Goal: Information Seeking & Learning: Learn about a topic

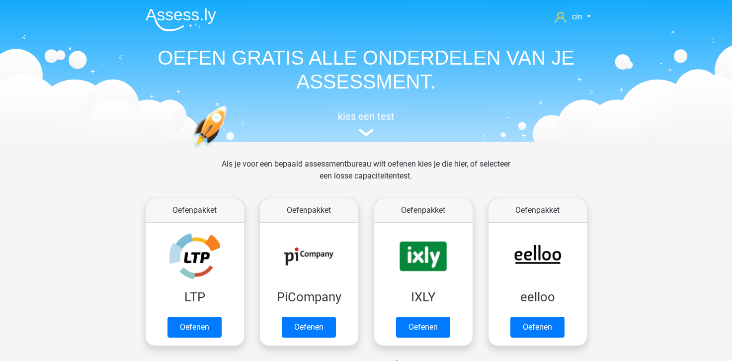
scroll to position [298, 0]
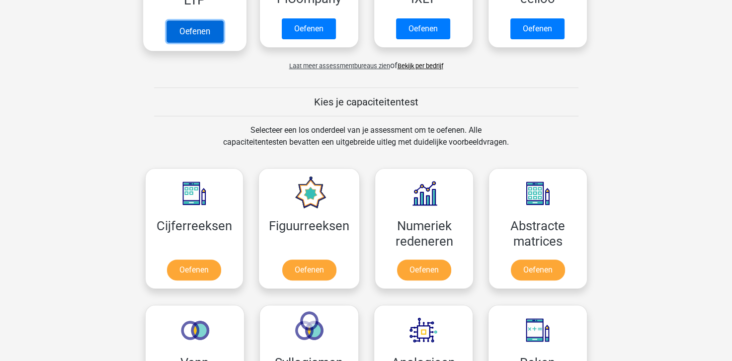
click at [197, 34] on link "Oefenen" at bounding box center [194, 31] width 57 height 22
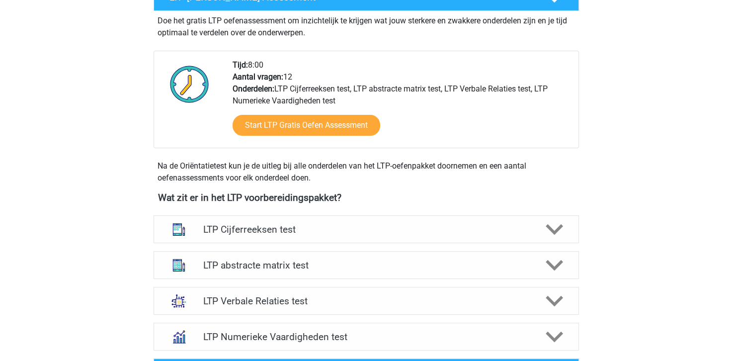
scroll to position [248, 0]
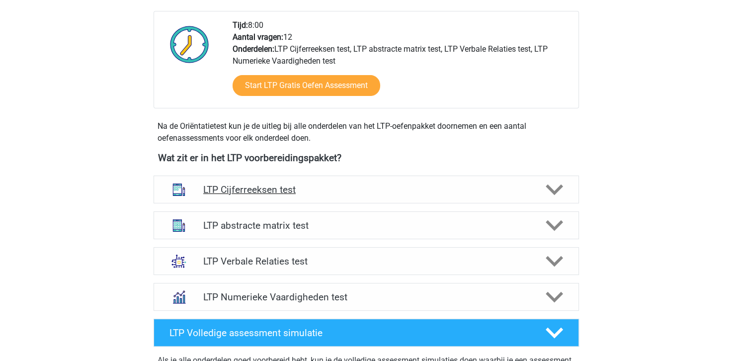
click at [258, 191] on h4 "LTP Cijferreeksen test" at bounding box center [365, 189] width 325 height 11
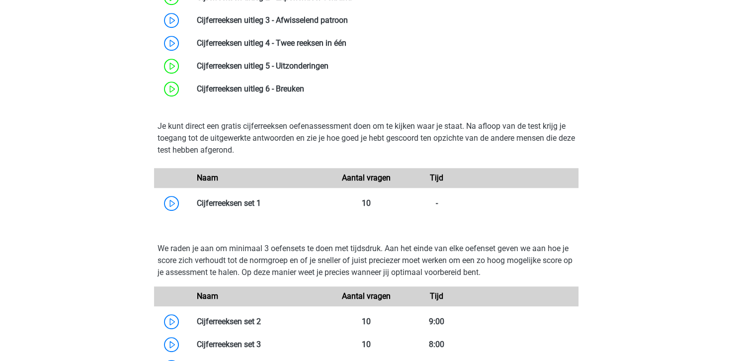
scroll to position [596, 0]
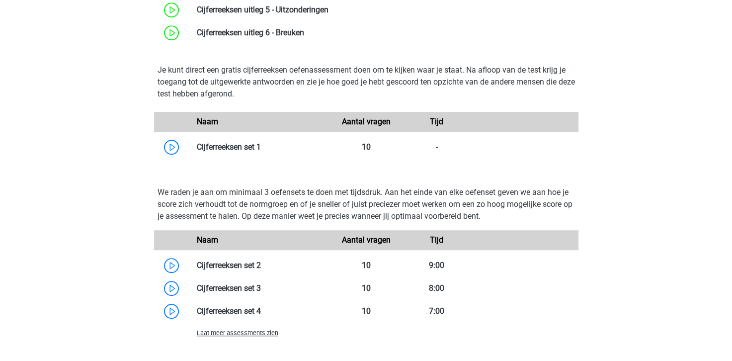
click at [228, 336] on span "Laat meer assessments zien" at bounding box center [237, 332] width 81 height 7
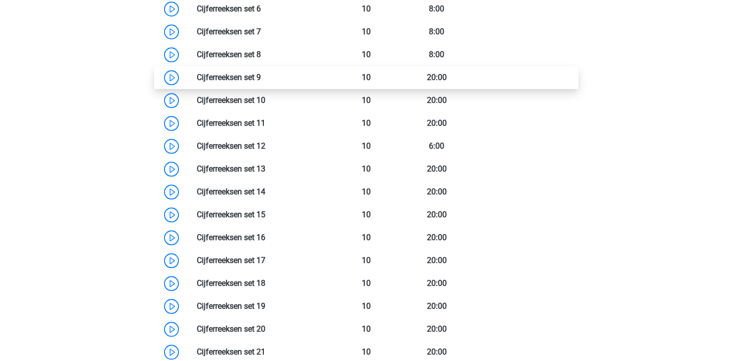
scroll to position [894, 0]
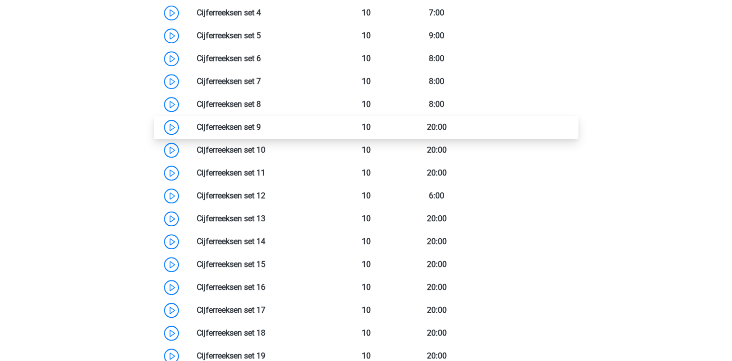
click at [261, 125] on link at bounding box center [261, 126] width 0 height 9
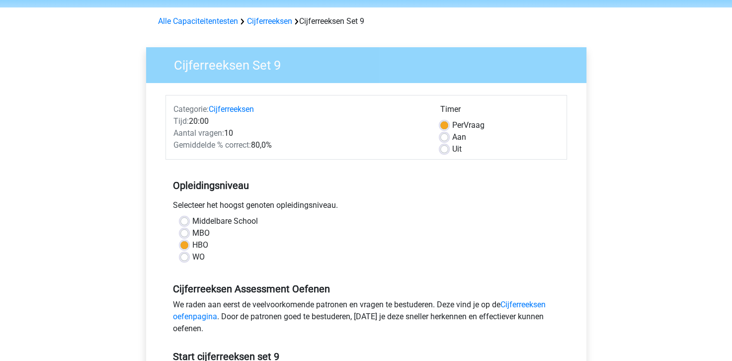
scroll to position [149, 0]
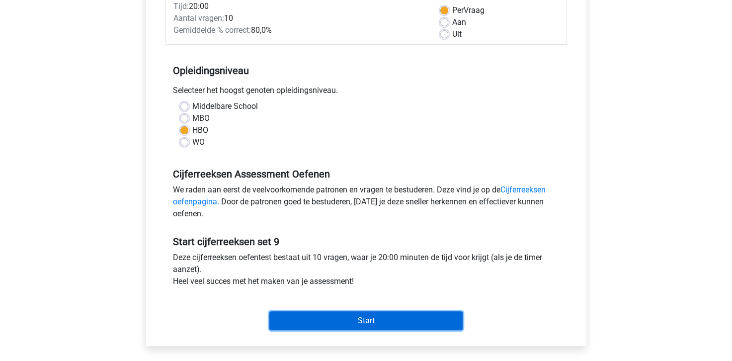
click at [357, 320] on input "Start" at bounding box center [365, 320] width 193 height 19
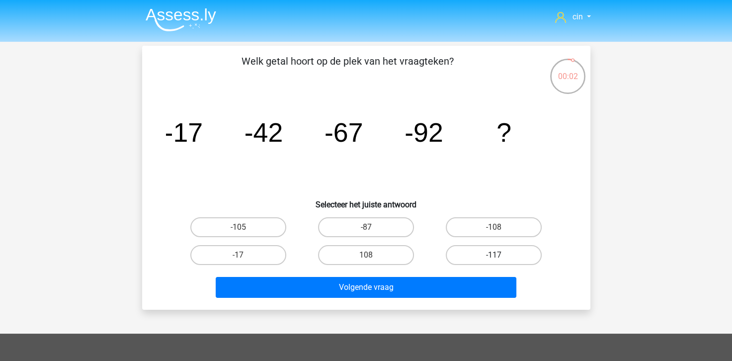
click at [476, 250] on label "-117" at bounding box center [494, 255] width 96 height 20
click at [494, 255] on input "-117" at bounding box center [497, 258] width 6 height 6
radio input "true"
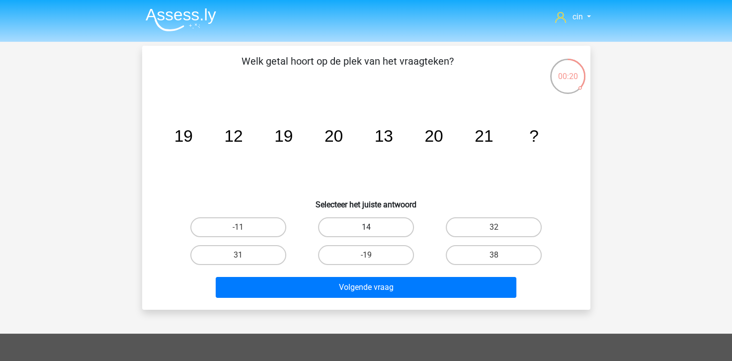
click at [372, 225] on label "14" at bounding box center [366, 227] width 96 height 20
click at [372, 227] on input "14" at bounding box center [369, 230] width 6 height 6
radio input "true"
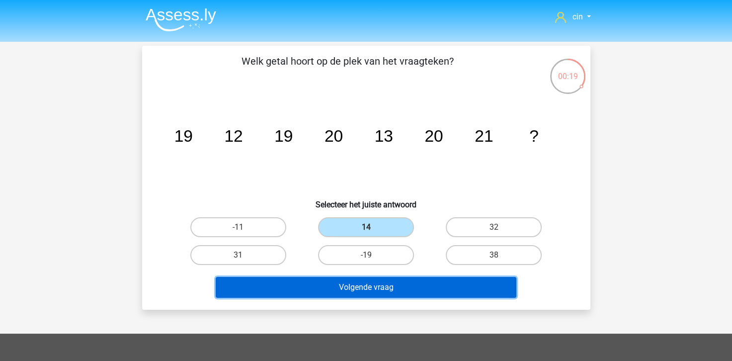
click at [358, 288] on button "Volgende vraag" at bounding box center [366, 287] width 301 height 21
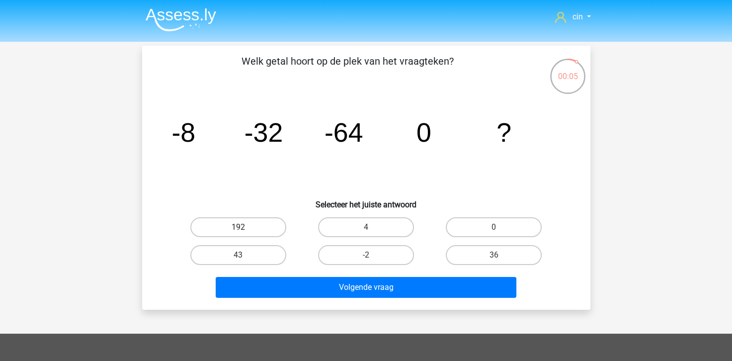
click at [256, 221] on label "192" at bounding box center [238, 227] width 96 height 20
click at [244, 227] on input "192" at bounding box center [241, 230] width 6 height 6
radio input "true"
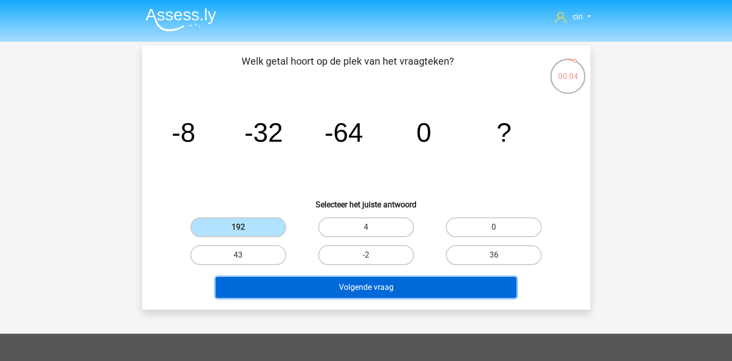
click at [308, 288] on button "Volgende vraag" at bounding box center [366, 287] width 301 height 21
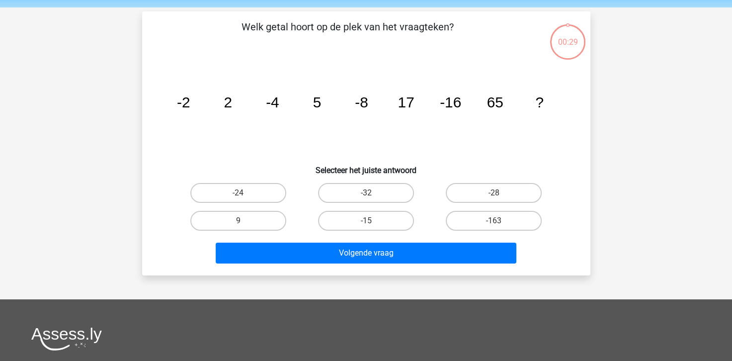
scroll to position [46, 0]
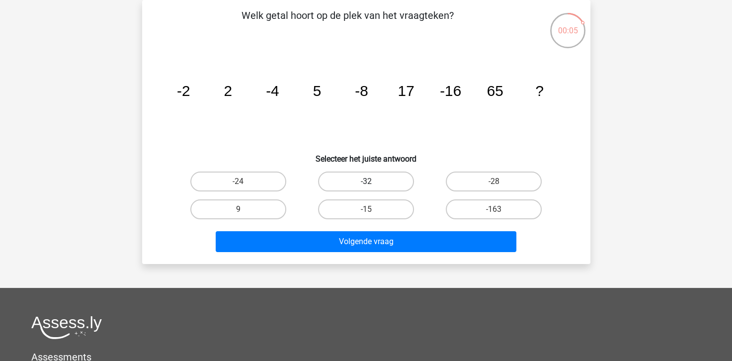
click at [352, 184] on label "-32" at bounding box center [366, 181] width 96 height 20
click at [366, 184] on input "-32" at bounding box center [369, 184] width 6 height 6
radio input "true"
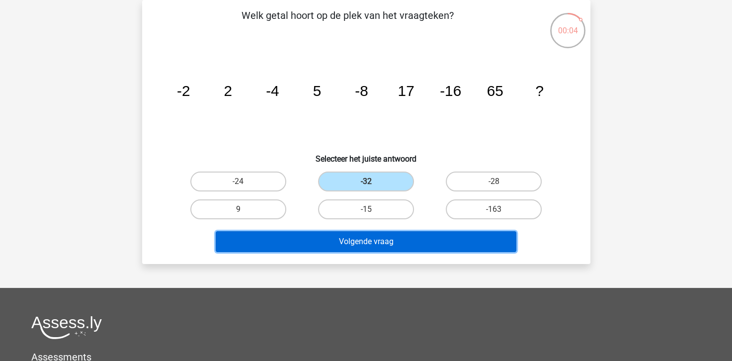
click at [363, 240] on button "Volgende vraag" at bounding box center [366, 241] width 301 height 21
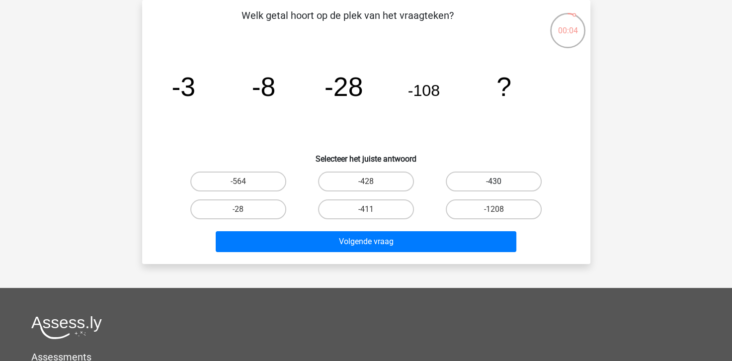
click at [481, 177] on label "-430" at bounding box center [494, 181] width 96 height 20
click at [494, 181] on input "-430" at bounding box center [497, 184] width 6 height 6
radio input "true"
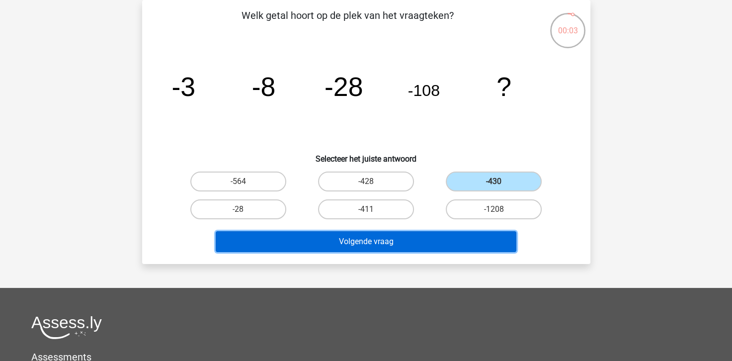
click at [432, 233] on button "Volgende vraag" at bounding box center [366, 241] width 301 height 21
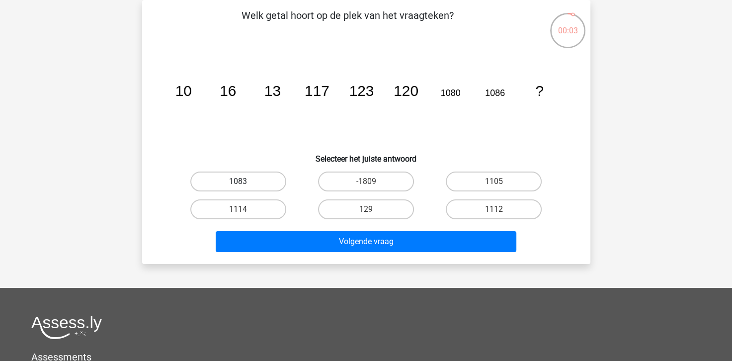
click at [233, 183] on label "1083" at bounding box center [238, 181] width 96 height 20
click at [238, 183] on input "1083" at bounding box center [241, 184] width 6 height 6
radio input "true"
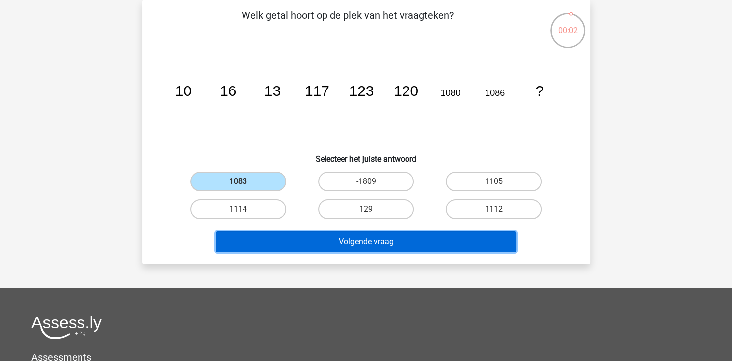
click at [283, 236] on button "Volgende vraag" at bounding box center [366, 241] width 301 height 21
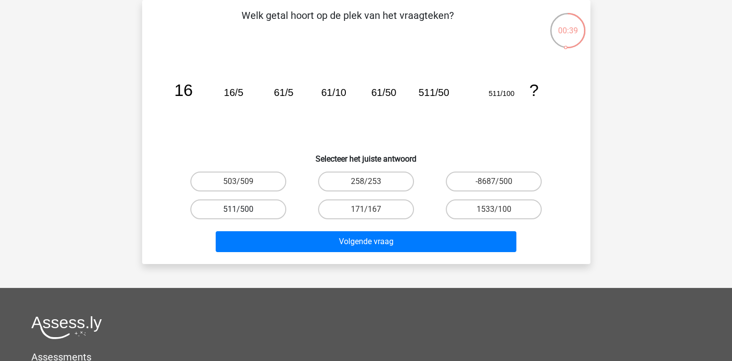
click at [228, 210] on label "511/500" at bounding box center [238, 209] width 96 height 20
click at [238, 210] on input "511/500" at bounding box center [241, 212] width 6 height 6
radio input "true"
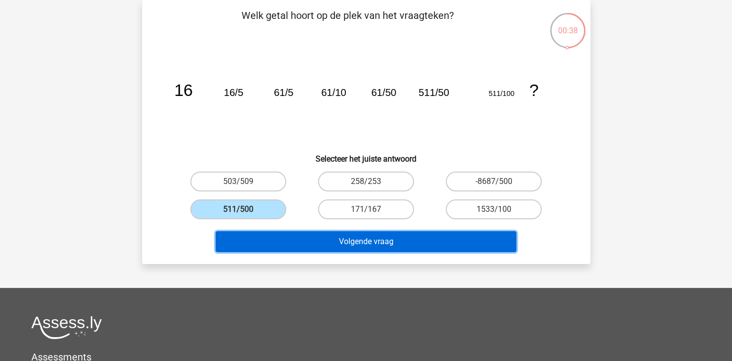
click at [360, 240] on button "Volgende vraag" at bounding box center [366, 241] width 301 height 21
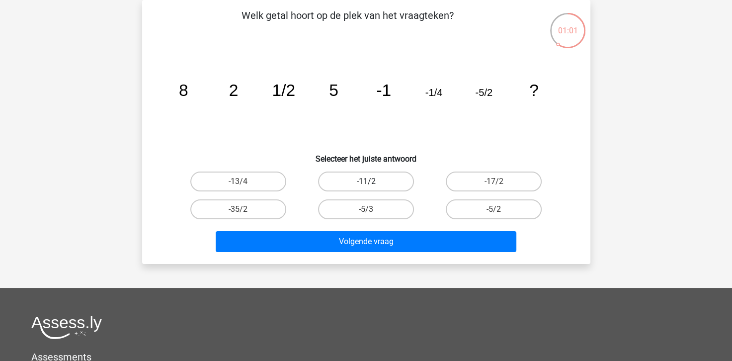
click at [370, 179] on label "-11/2" at bounding box center [366, 181] width 96 height 20
click at [370, 181] on input "-11/2" at bounding box center [369, 184] width 6 height 6
radio input "true"
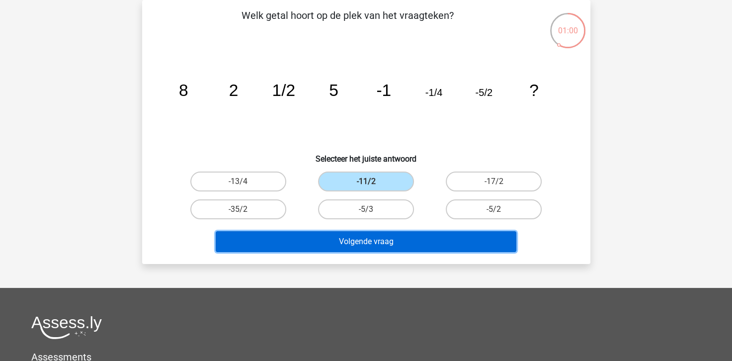
click at [370, 241] on button "Volgende vraag" at bounding box center [366, 241] width 301 height 21
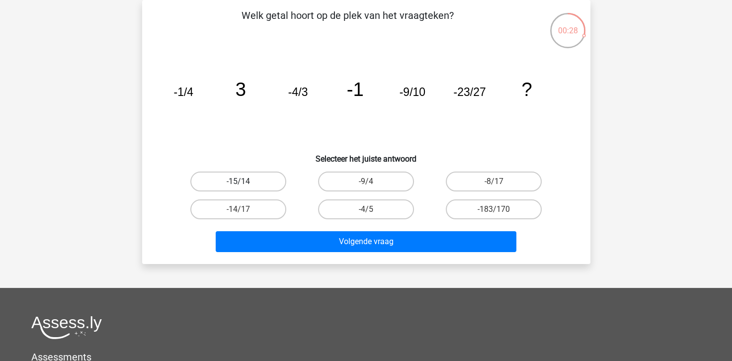
click at [246, 177] on label "-15/14" at bounding box center [238, 181] width 96 height 20
click at [244, 181] on input "-15/14" at bounding box center [241, 184] width 6 height 6
radio input "true"
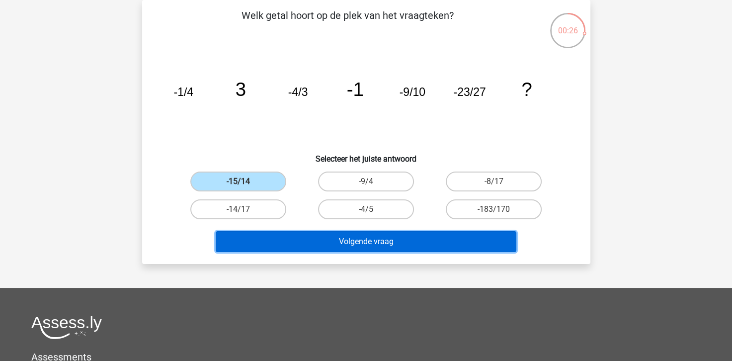
click at [363, 240] on button "Volgende vraag" at bounding box center [366, 241] width 301 height 21
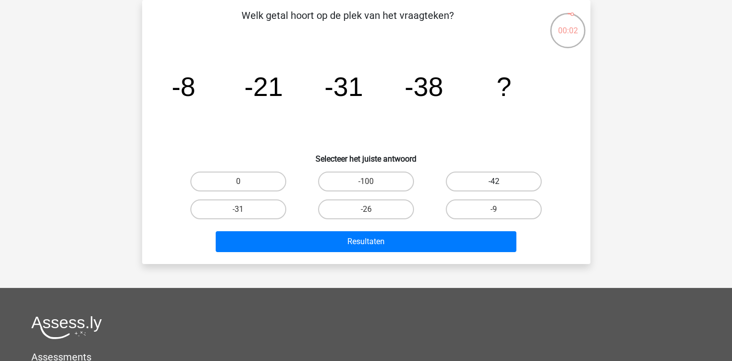
click at [485, 181] on label "-42" at bounding box center [494, 181] width 96 height 20
click at [494, 181] on input "-42" at bounding box center [497, 184] width 6 height 6
radio input "true"
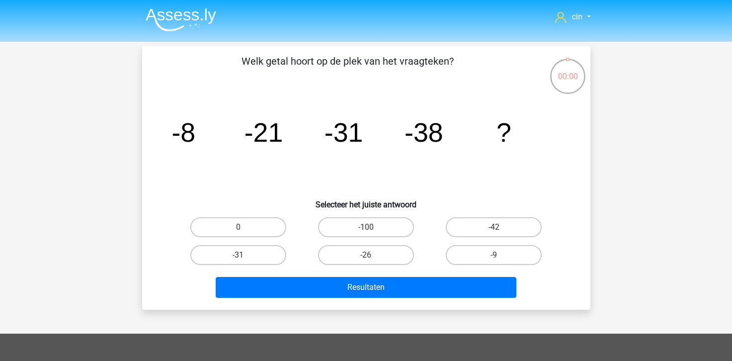
scroll to position [46, 0]
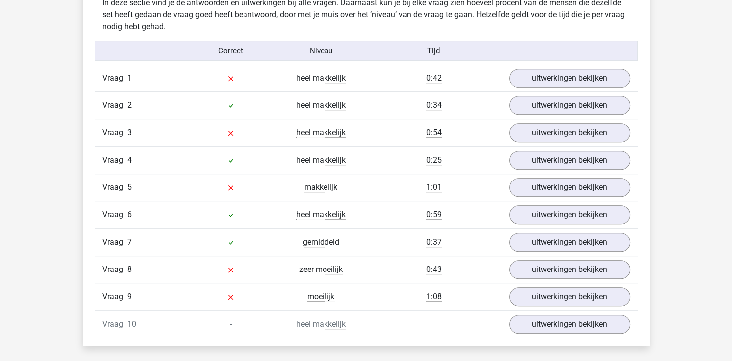
scroll to position [596, 0]
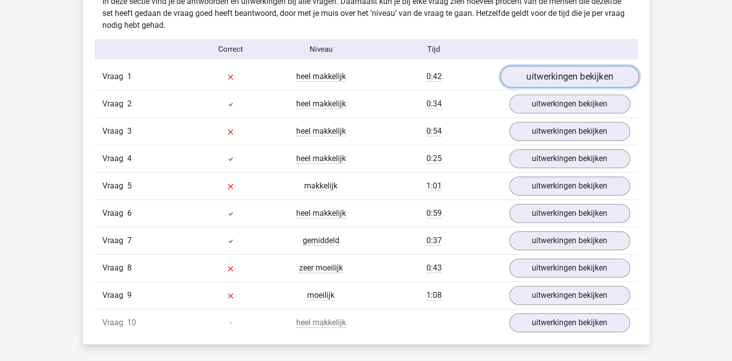
click at [564, 73] on link "uitwerkingen bekijken" at bounding box center [569, 77] width 139 height 22
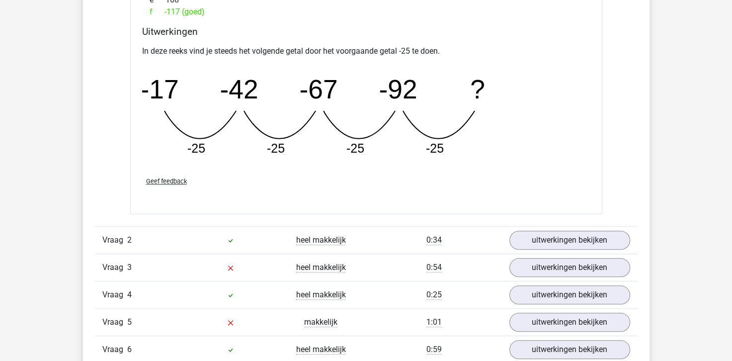
scroll to position [944, 0]
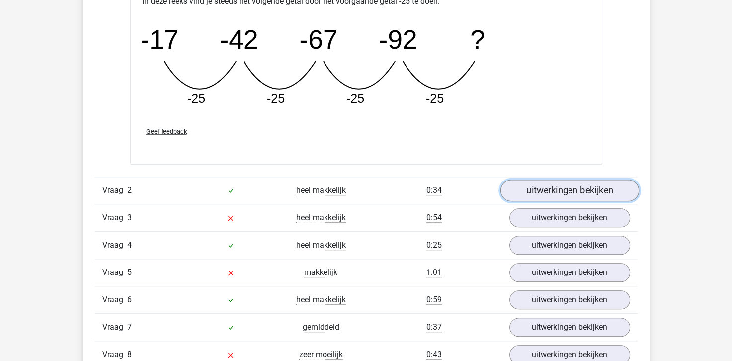
click at [545, 184] on link "uitwerkingen bekijken" at bounding box center [569, 190] width 139 height 22
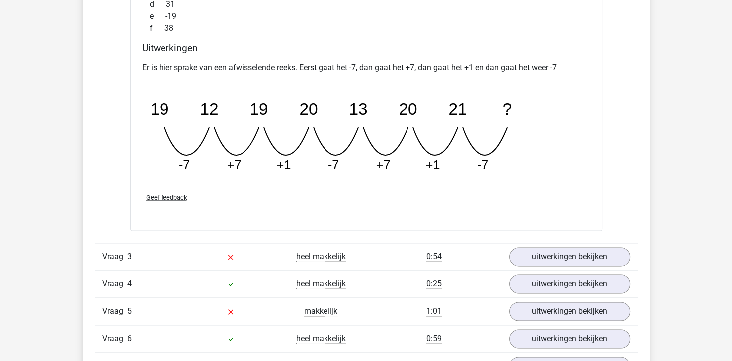
scroll to position [1341, 0]
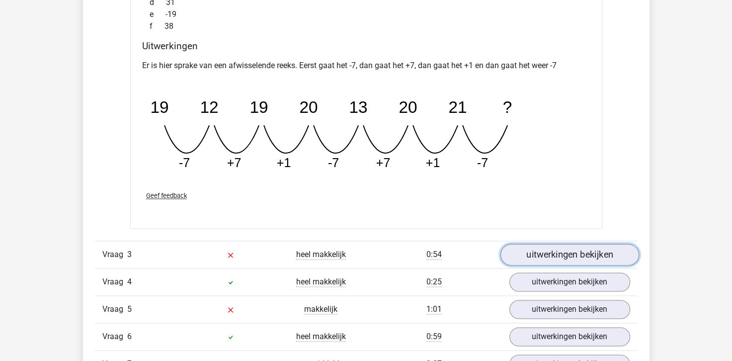
click at [529, 255] on link "uitwerkingen bekijken" at bounding box center [569, 254] width 139 height 22
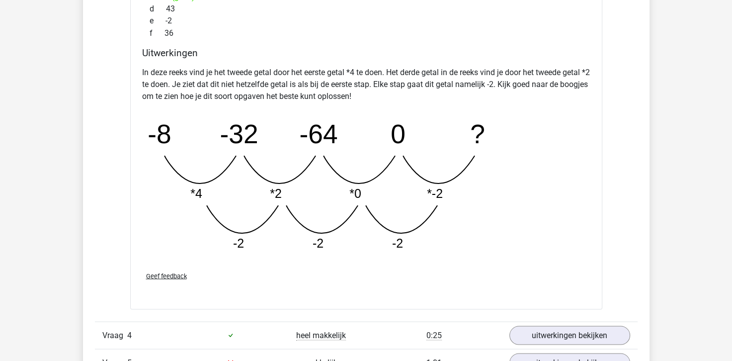
scroll to position [1938, 0]
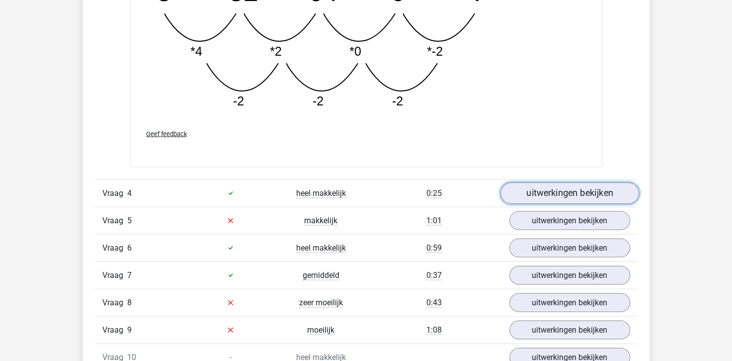
click at [573, 191] on link "uitwerkingen bekijken" at bounding box center [569, 193] width 139 height 22
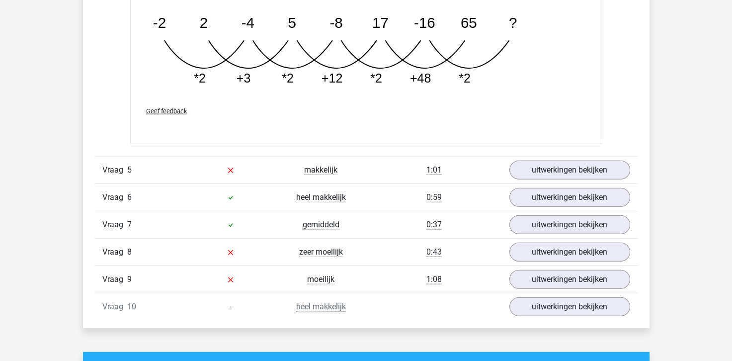
scroll to position [2484, 0]
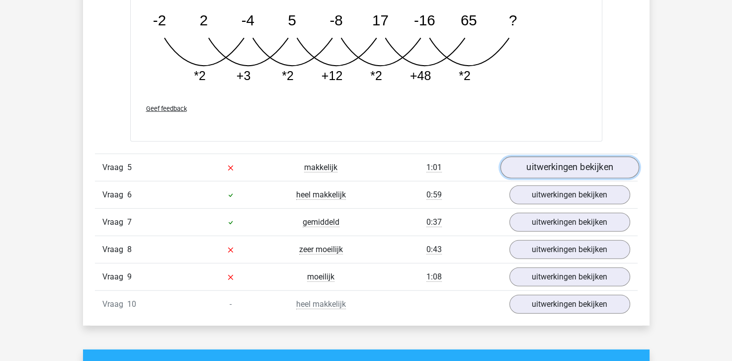
click at [554, 165] on link "uitwerkingen bekijken" at bounding box center [569, 168] width 139 height 22
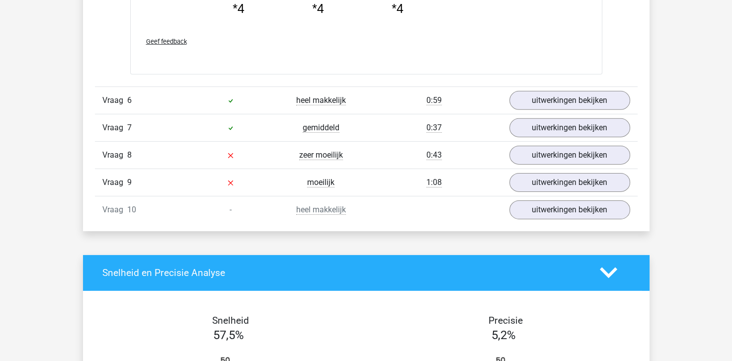
scroll to position [3080, 0]
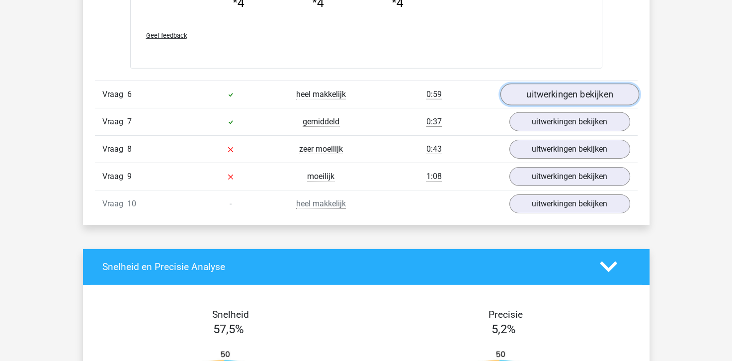
click at [571, 87] on link "uitwerkingen bekijken" at bounding box center [569, 94] width 139 height 22
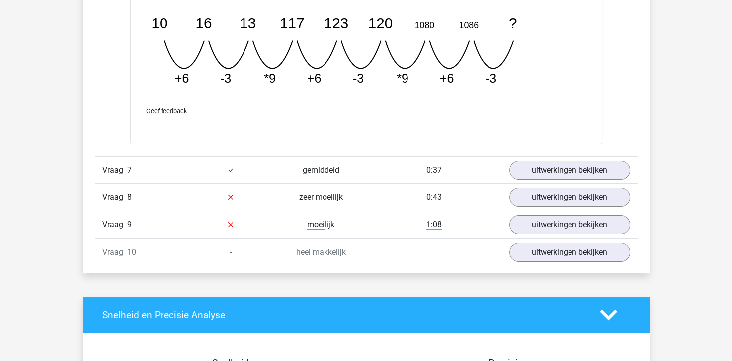
scroll to position [3528, 0]
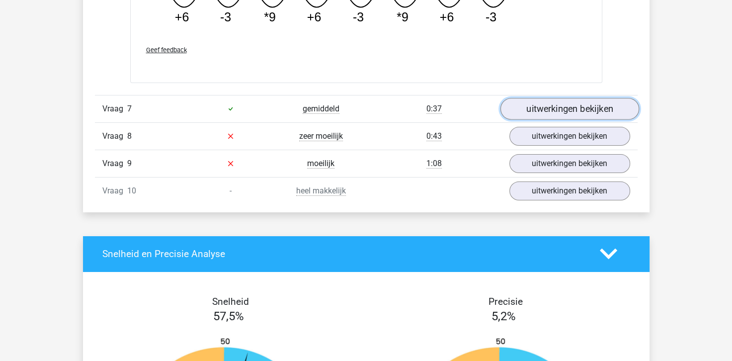
click at [572, 110] on link "uitwerkingen bekijken" at bounding box center [569, 109] width 139 height 22
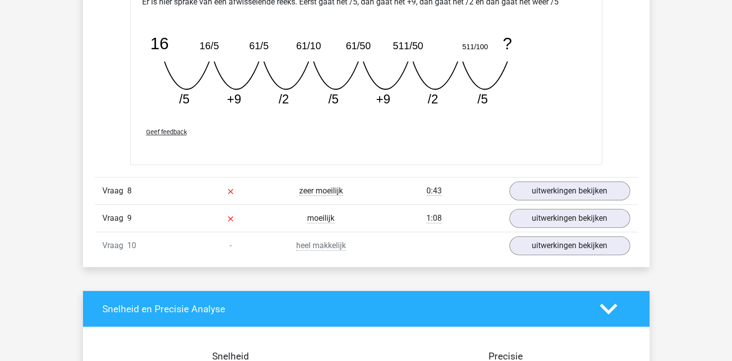
scroll to position [3925, 0]
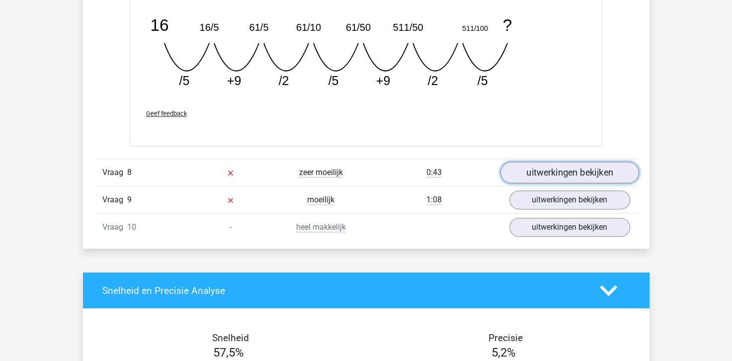
click at [525, 177] on link "uitwerkingen bekijken" at bounding box center [569, 173] width 139 height 22
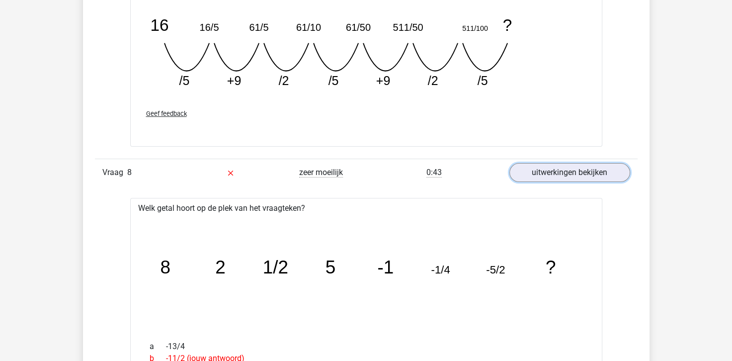
scroll to position [3975, 0]
